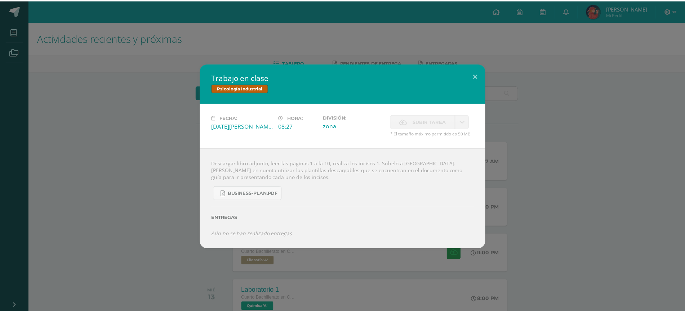
scroll to position [90, 0]
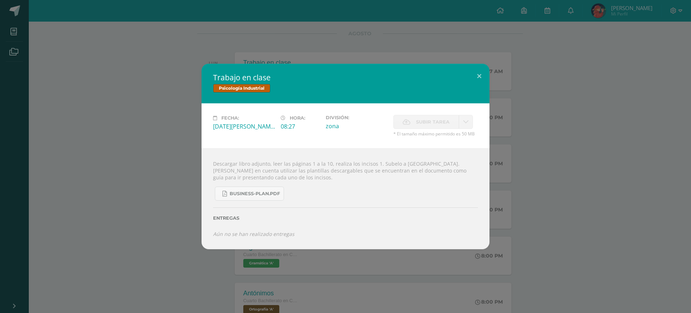
click at [463, 126] on link at bounding box center [466, 122] width 14 height 14
drag, startPoint x: 102, startPoint y: 126, endPoint x: 275, endPoint y: 78, distance: 179.0
click at [102, 126] on div "Trabajo en clase Psicología Industrial Fecha: Lunes 11 de Agosto Hora: 08:27 Di…" at bounding box center [346, 156] width 686 height 185
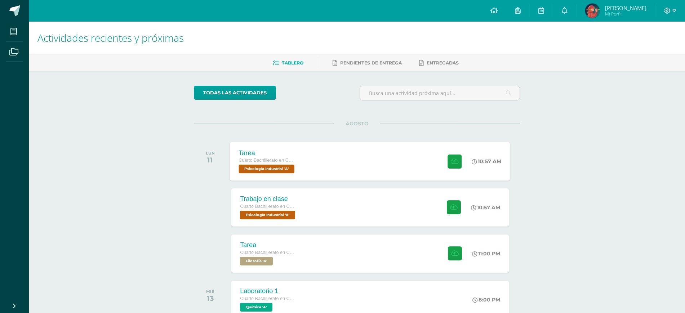
click at [483, 169] on div "10:57 AM" at bounding box center [490, 161] width 40 height 39
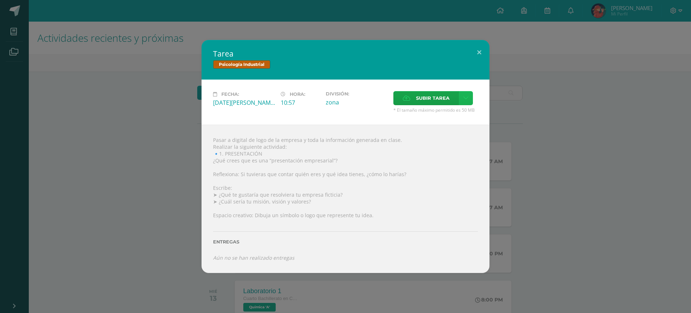
click at [470, 95] on link at bounding box center [466, 98] width 14 height 14
drag, startPoint x: 448, startPoint y: 103, endPoint x: 447, endPoint y: 109, distance: 6.6
click at [447, 107] on body "Tarea Psicología Industrial Fecha: Lunes 11 de Agosto Hora: 10:57 División: zona" at bounding box center [345, 228] width 691 height 456
click at [470, 97] on link at bounding box center [466, 98] width 14 height 14
click at [430, 116] on span "Subir enlace" at bounding box center [435, 113] width 30 height 7
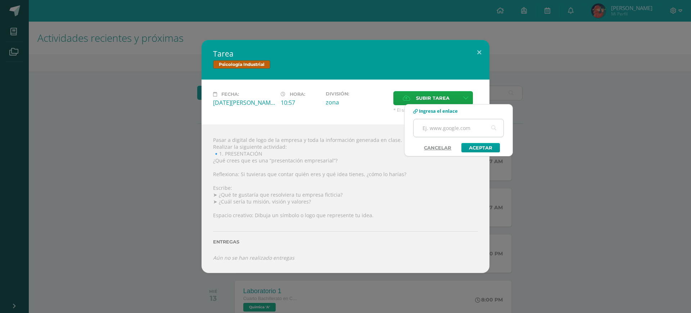
click at [452, 132] on input "text" at bounding box center [459, 128] width 90 height 18
paste input "[URL][DOMAIN_NAME]"
type input "[URL][DOMAIN_NAME]"
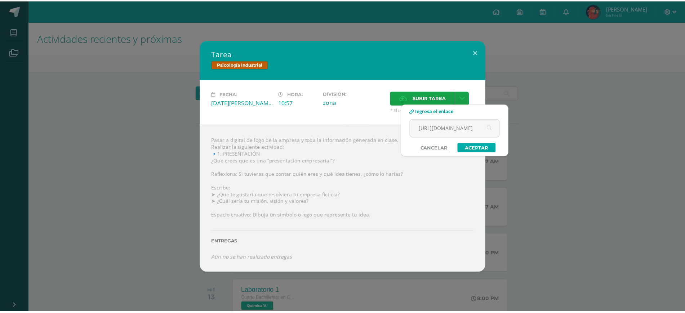
scroll to position [0, 0]
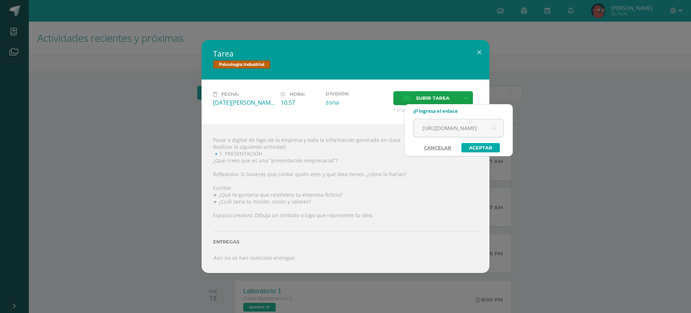
click at [480, 143] on link "Aceptar" at bounding box center [481, 147] width 39 height 9
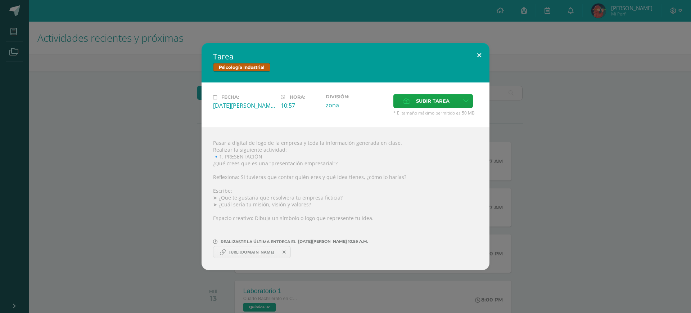
click at [484, 57] on button at bounding box center [479, 55] width 21 height 24
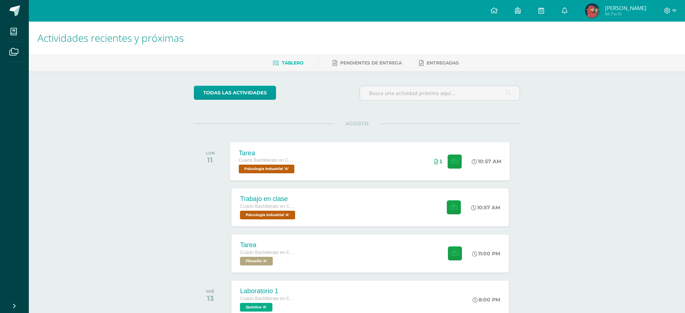
click at [363, 178] on div "Tarea Cuarto Bachillerato en CCLL en Diseño Grafico Psicología Industrial 'A' 1…" at bounding box center [370, 161] width 280 height 39
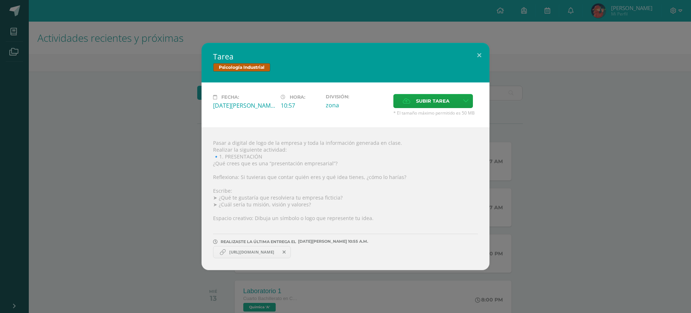
click at [112, 125] on div "Tarea Psicología Industrial Fecha: Lunes 11 de Agosto Hora: 10:57 División: zona" at bounding box center [346, 156] width 686 height 227
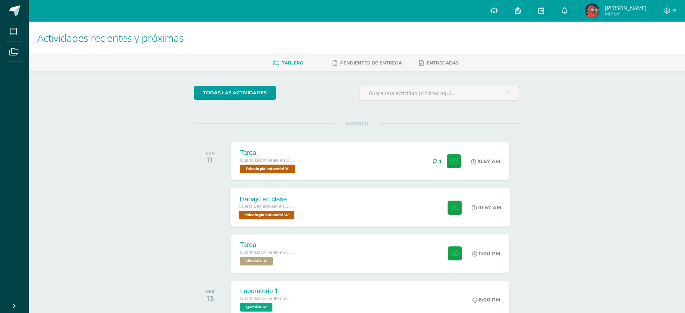
click at [374, 212] on div "Trabajo en clase Cuarto Bachillerato en CCLL en Diseño Grafico Psicología Indus…" at bounding box center [370, 207] width 280 height 39
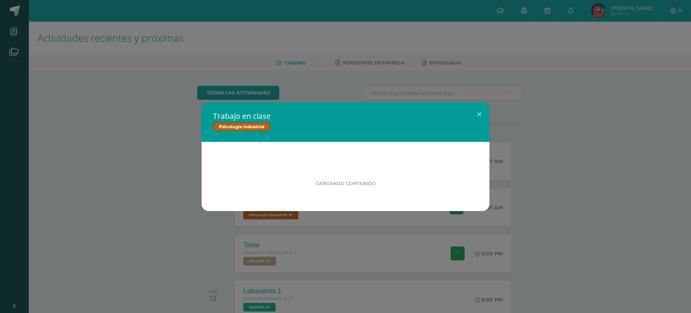
click at [604, 199] on div "Trabajo en clase Psicología Industrial Cargando contenido" at bounding box center [346, 156] width 686 height 109
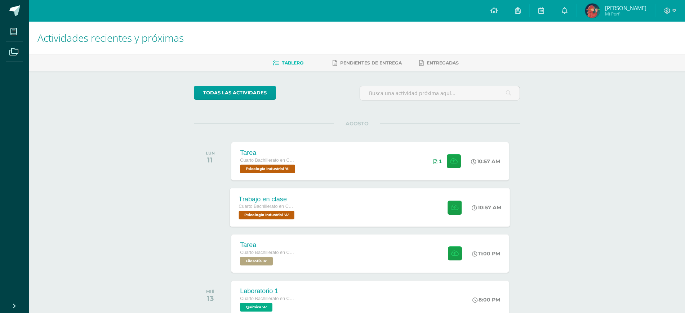
click at [365, 203] on div "Trabajo en clase Cuarto Bachillerato en CCLL en Diseño Grafico Psicología Indus…" at bounding box center [370, 207] width 280 height 39
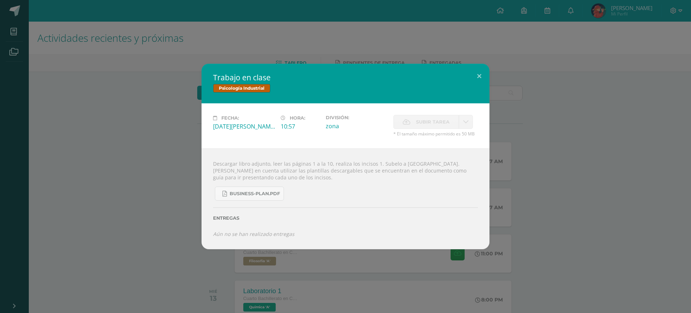
click at [125, 149] on div "Trabajo en clase Psicología Industrial Fecha: Lunes 11 de Agosto Hora: 10:57 Di…" at bounding box center [346, 156] width 686 height 185
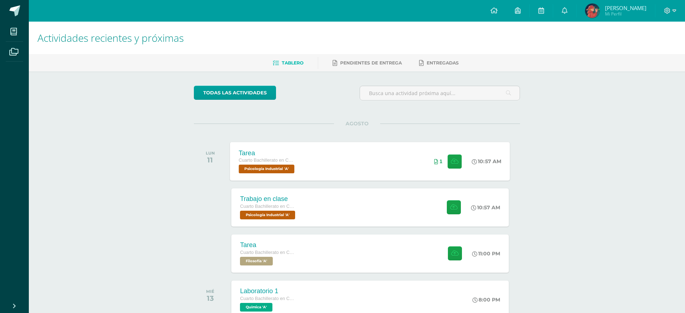
click at [413, 168] on div "Tarea Cuarto Bachillerato en CCLL en Diseño Grafico Psicología Industrial 'A' 1…" at bounding box center [370, 161] width 280 height 39
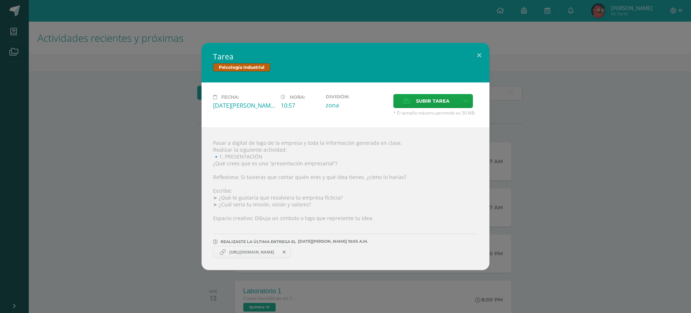
click at [89, 164] on div "Tarea Psicología Industrial Fecha: Lunes 11 de Agosto Hora: 10:57 División: zona" at bounding box center [346, 156] width 686 height 227
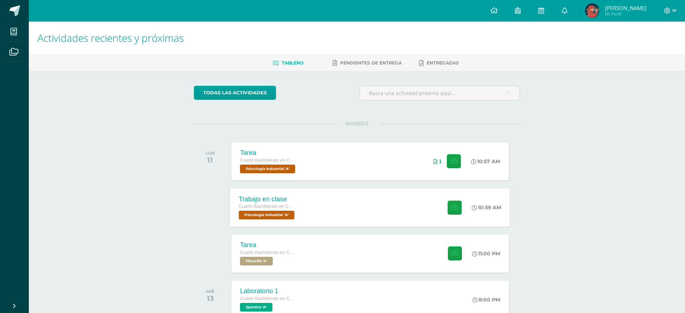
click at [361, 219] on div "Trabajo en clase Cuarto Bachillerato en CCLL en Diseño Grafico Psicología Indus…" at bounding box center [370, 207] width 280 height 39
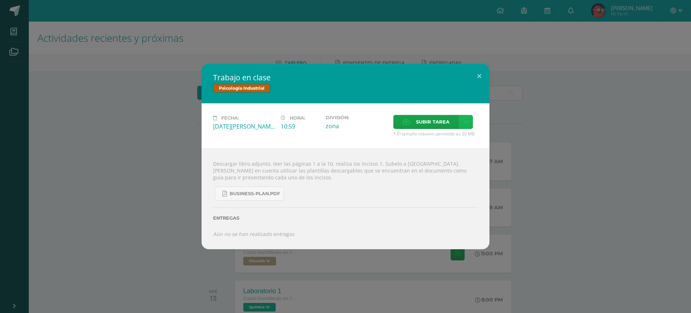
click at [469, 120] on link at bounding box center [466, 122] width 14 height 14
click at [518, 174] on div "Trabajo en clase Psicología Industrial Fecha: Lunes 11 de Agosto Hora: 10:59 Di…" at bounding box center [346, 156] width 686 height 185
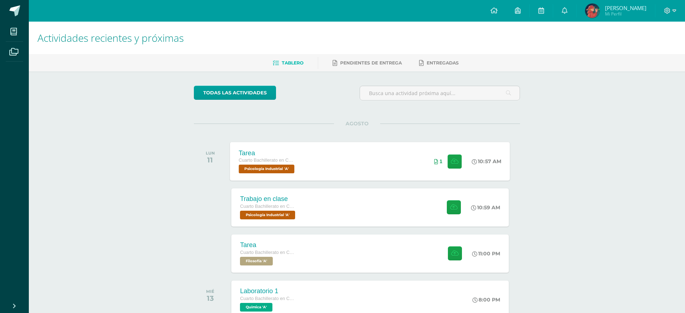
click at [459, 170] on div "1" at bounding box center [447, 161] width 45 height 39
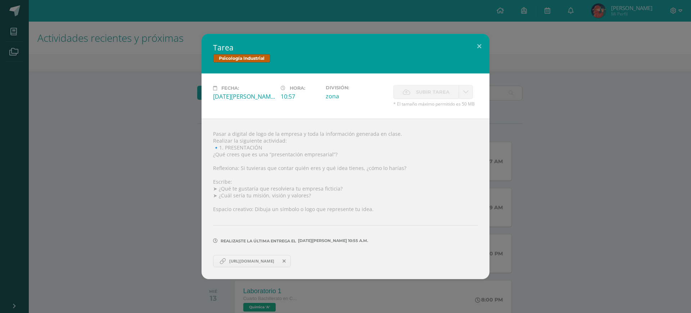
click at [611, 157] on div "Tarea Psicología Industrial Fecha: Lunes 11 de Agosto Hora: 10:57 División: zon…" at bounding box center [346, 156] width 686 height 245
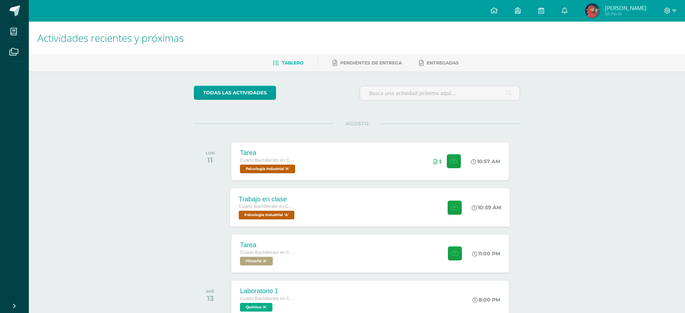
click at [472, 206] on icon at bounding box center [474, 207] width 5 height 5
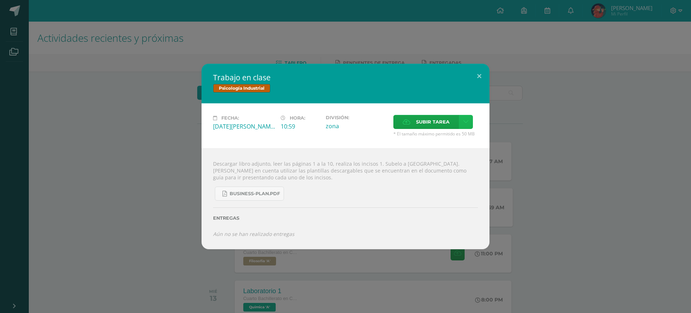
click at [470, 118] on link at bounding box center [466, 122] width 14 height 14
click at [446, 135] on span "Subir enlace" at bounding box center [435, 137] width 30 height 7
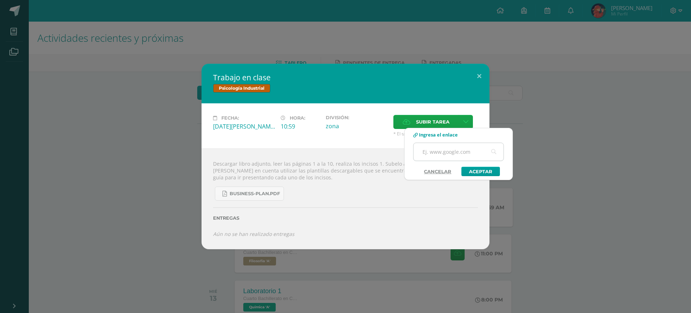
click at [434, 152] on input "text" at bounding box center [459, 152] width 90 height 18
paste input "https://www.canva.com/design/DAGvyL6Zccw/PTE-HyimFM5bodZzX2q-tA/edit?utm_conten…"
type input "https://www.canva.com/design/DAGvyL6Zccw/PTE-HyimFM5bodZzX2q-tA/edit?utm_conten…"
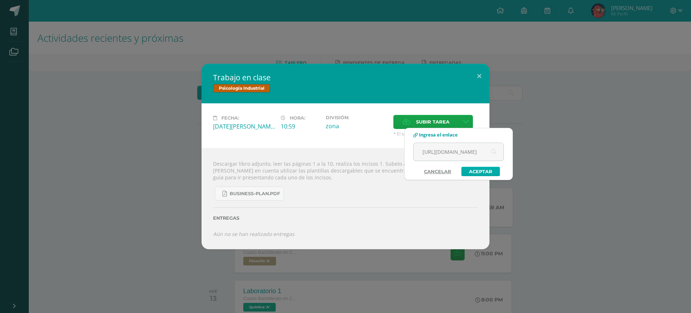
click at [485, 169] on link "Aceptar" at bounding box center [481, 171] width 39 height 9
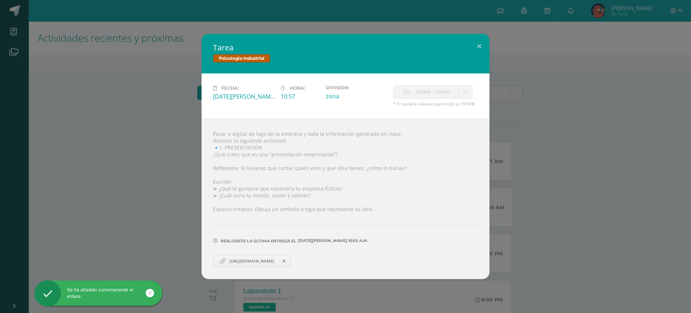
click at [618, 126] on div "Tarea Psicología Industrial Fecha: Lunes 11 de Agosto Hora: 10:57 División: zon…" at bounding box center [346, 156] width 686 height 245
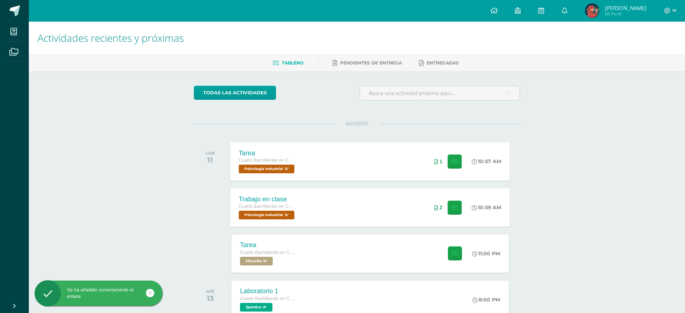
click at [412, 160] on div "Tarea Cuarto Bachillerato en CCLL en Diseño Grafico Psicología Industrial 'A' 1…" at bounding box center [370, 161] width 280 height 39
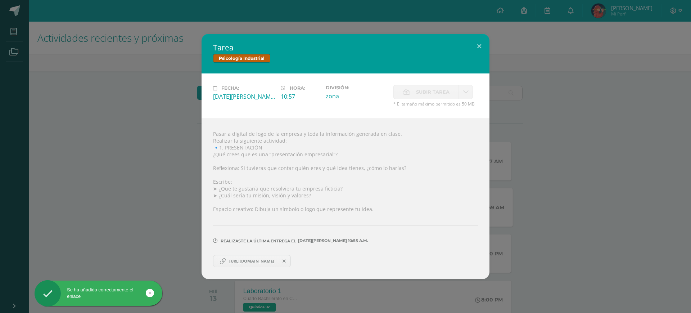
click at [528, 176] on div "Tarea Psicología Industrial Fecha: Lunes 11 de Agosto Hora: 10:57 División: zon…" at bounding box center [346, 156] width 686 height 245
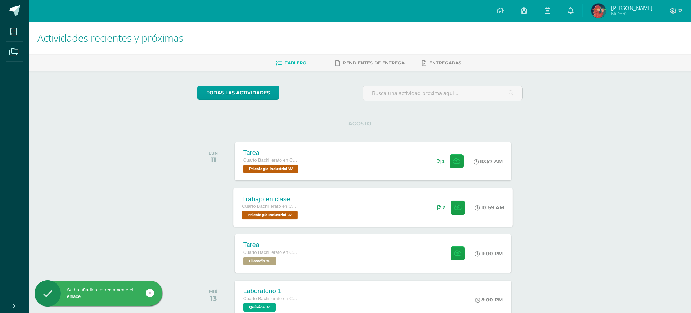
click at [420, 194] on div "Pasar a digital de logo de la empresa y toda la información generada en clase. …" at bounding box center [345, 194] width 259 height 144
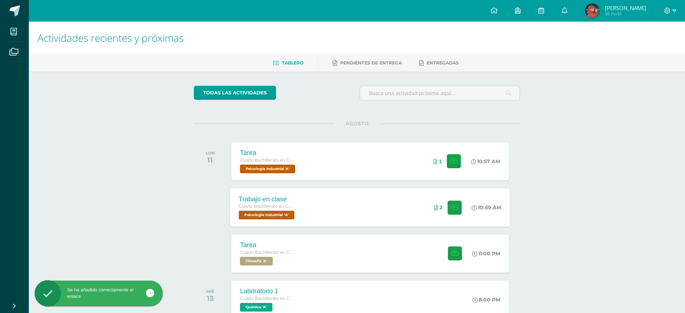
click at [412, 215] on div "Trabajo en clase Cuarto Bachillerato en CCLL en Diseño Grafico Psicología Indus…" at bounding box center [370, 207] width 280 height 39
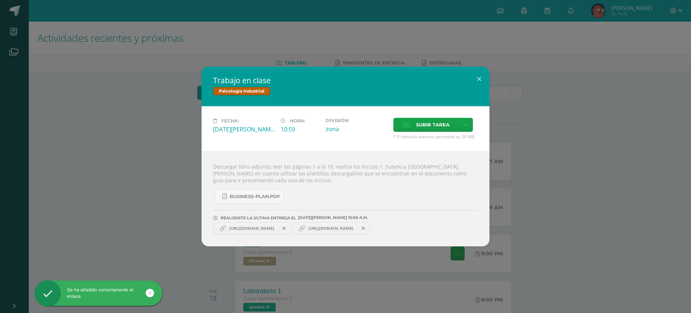
click at [291, 229] on span at bounding box center [284, 228] width 12 height 8
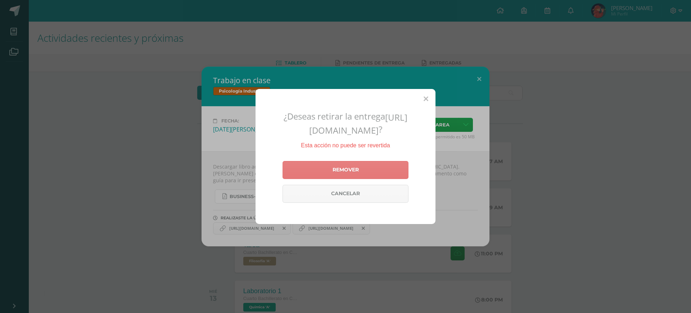
click at [383, 175] on link "Remover" at bounding box center [346, 170] width 126 height 18
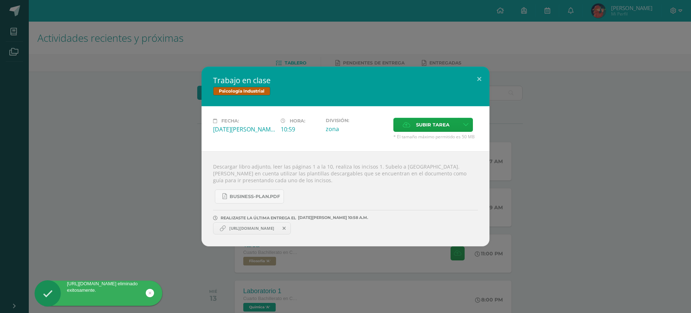
click at [565, 177] on div "Trabajo en clase Psicología Industrial Fecha: Lunes 11 de Agosto Hora: 10:59 Di…" at bounding box center [346, 157] width 686 height 180
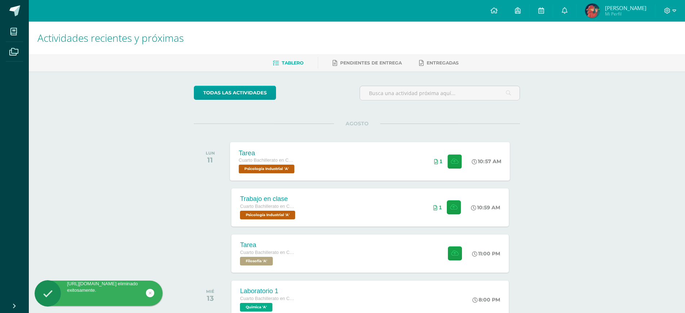
click at [398, 161] on div "Tarea Cuarto Bachillerato en CCLL en Diseño Grafico Psicología Industrial 'A' 1…" at bounding box center [370, 161] width 280 height 39
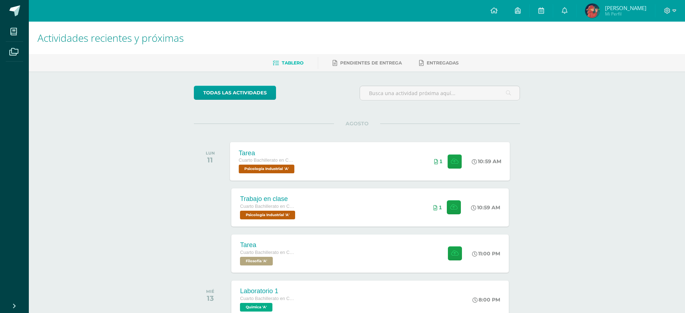
click at [336, 167] on div "Tarea Cuarto Bachillerato en CCLL en Diseño Grafico Psicología Industrial 'A' 1…" at bounding box center [370, 161] width 280 height 39
click at [375, 160] on div "Tarea Cuarto Bachillerato en CCLL en Diseño Grafico Psicología Industrial 'A' 1…" at bounding box center [370, 161] width 280 height 39
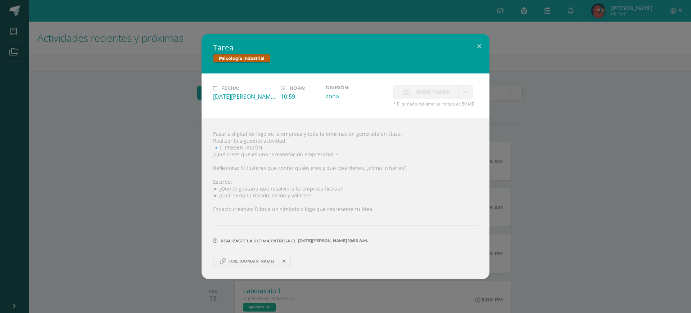
click at [149, 180] on div "Tarea Psicología Industrial Fecha: Lunes 11 de Agosto Hora: 10:59 División: zon…" at bounding box center [346, 156] width 686 height 245
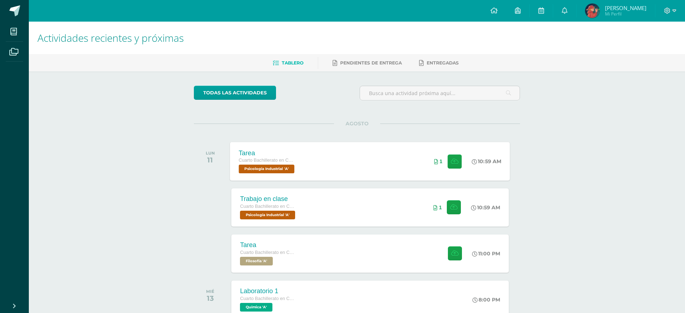
click at [486, 169] on div "10:59 AM" at bounding box center [490, 161] width 40 height 39
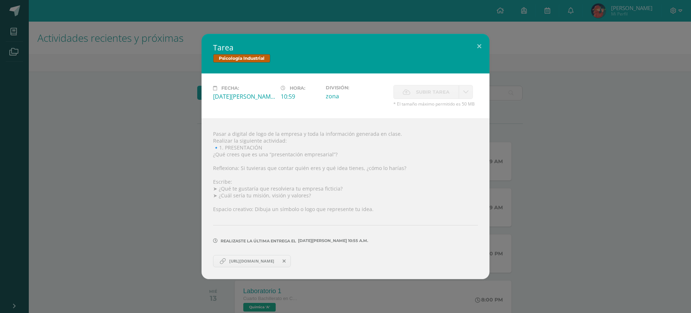
click at [155, 131] on div "Tarea Psicología Industrial Fecha: Lunes 11 de Agosto Hora: 10:59 División: zon…" at bounding box center [346, 156] width 686 height 245
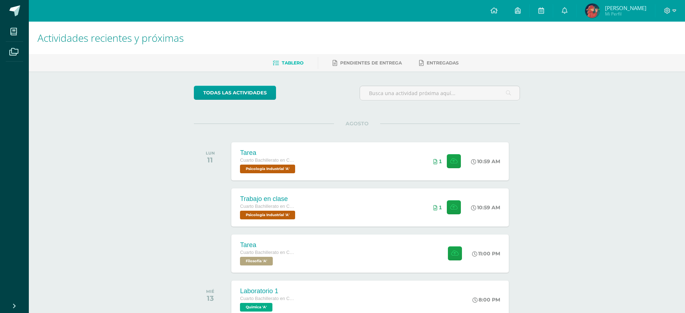
click at [398, 184] on div "AGOSTO LUN 11 Tarea Cuarto Bachillerato en CCLL en Diseño Grafico Psicología In…" at bounding box center [357, 268] width 326 height 288
click at [389, 163] on div "Tarea Cuarto Bachillerato en CCLL en Diseño Grafico Psicología Industrial 'A' 1…" at bounding box center [370, 161] width 280 height 39
